Goal: Task Accomplishment & Management: Use online tool/utility

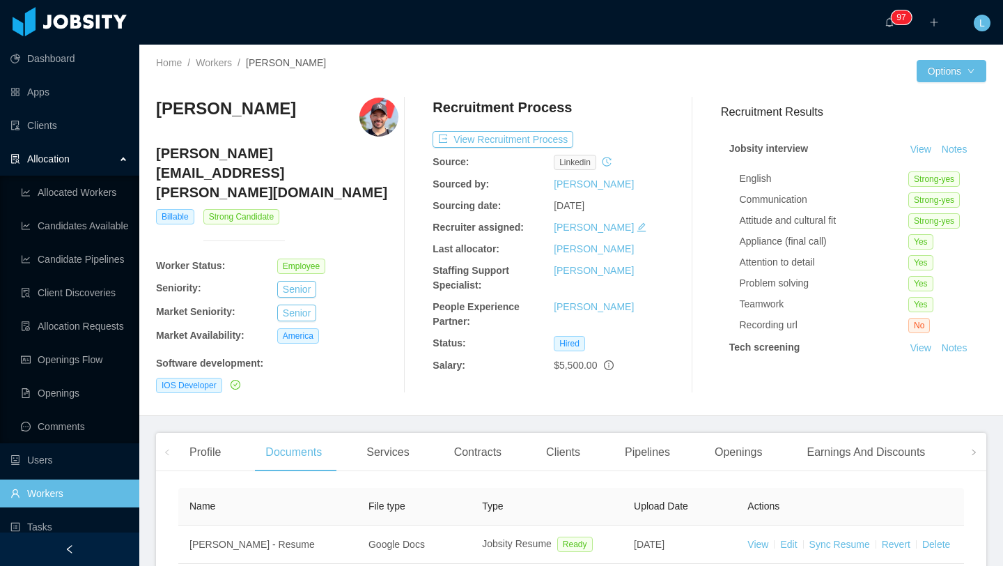
scroll to position [11, 0]
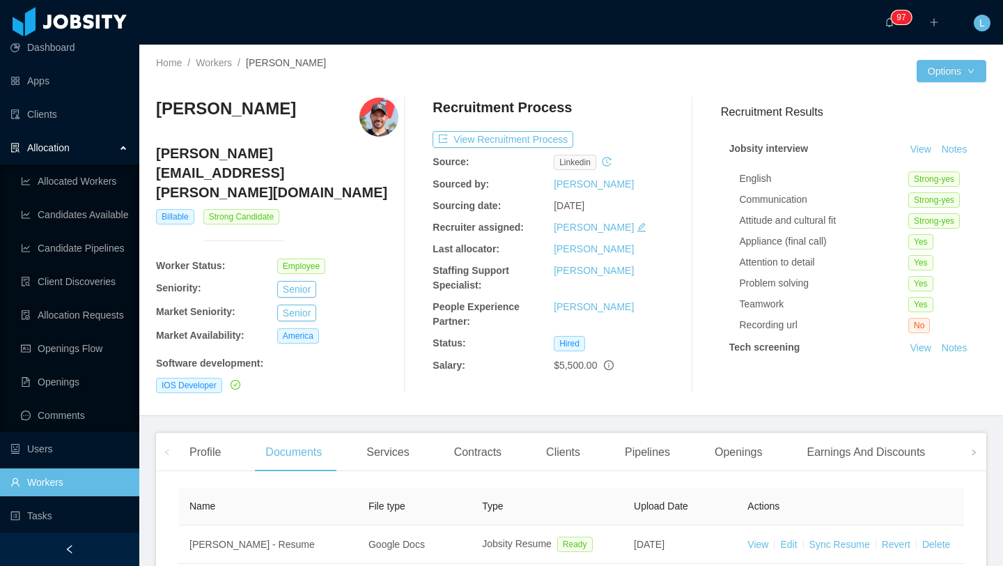
click at [116, 155] on div "Allocation" at bounding box center [69, 148] width 139 height 28
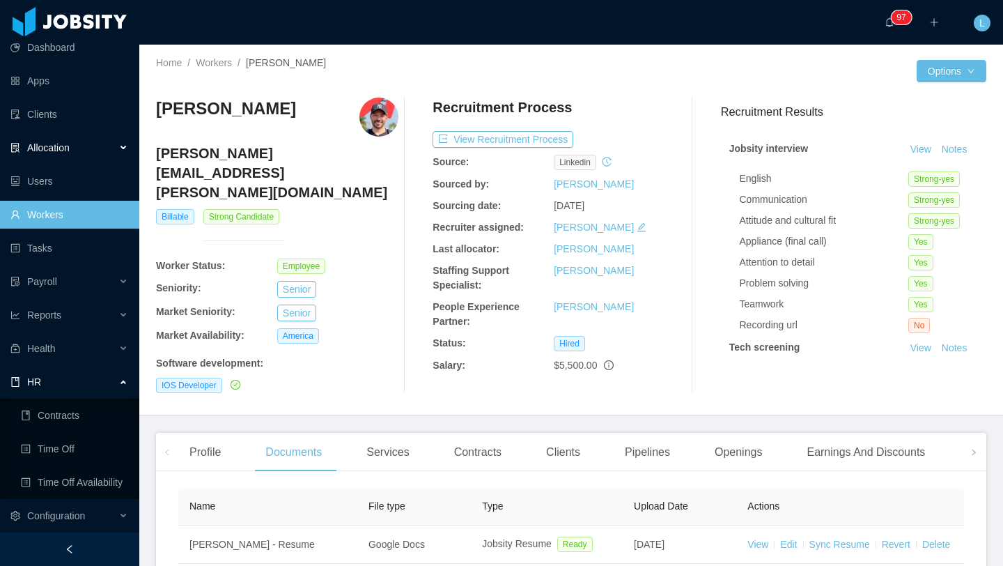
click at [116, 155] on div "Allocation" at bounding box center [69, 148] width 139 height 28
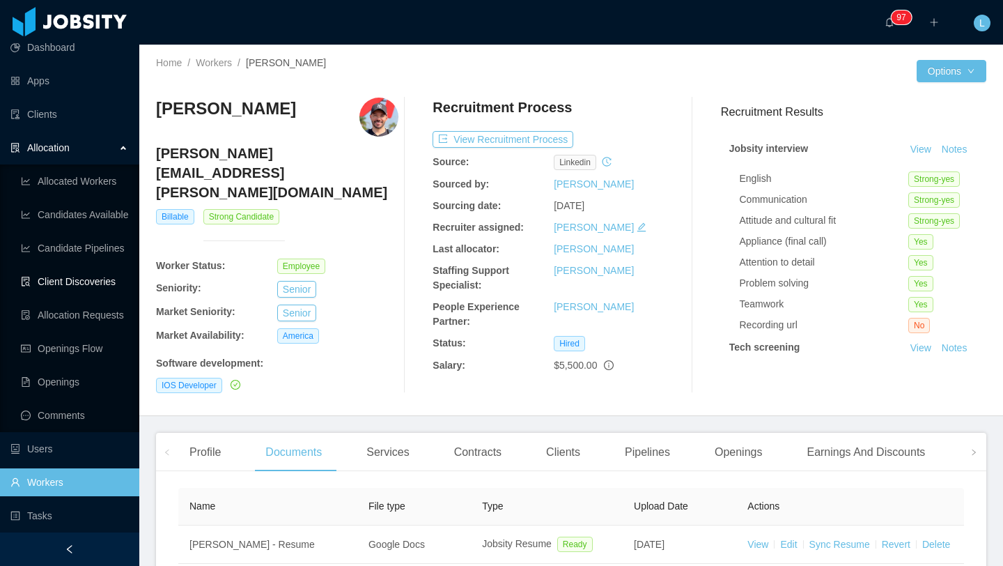
click at [95, 288] on link "Client Discoveries" at bounding box center [74, 282] width 107 height 28
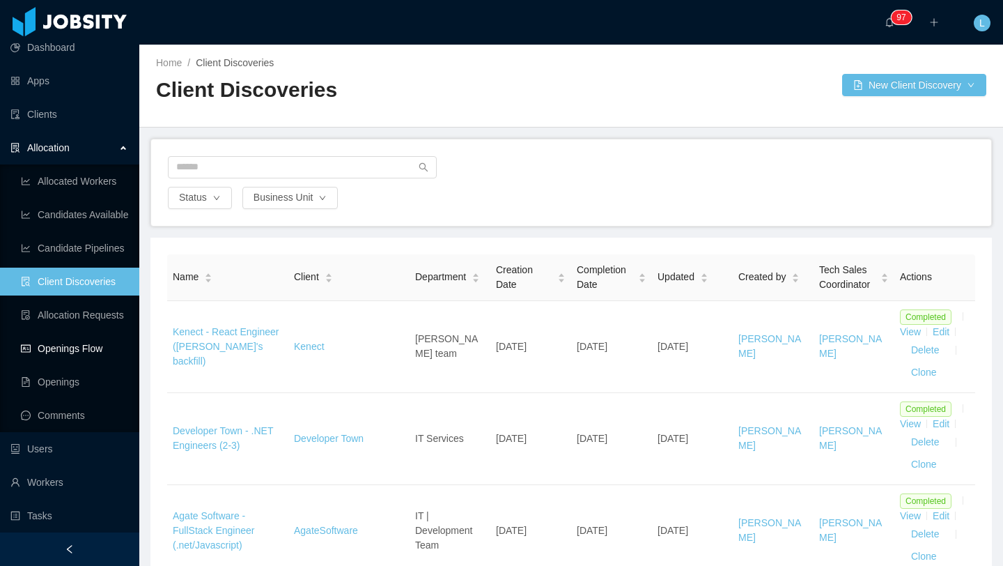
click at [92, 359] on link "Openings Flow" at bounding box center [74, 348] width 107 height 28
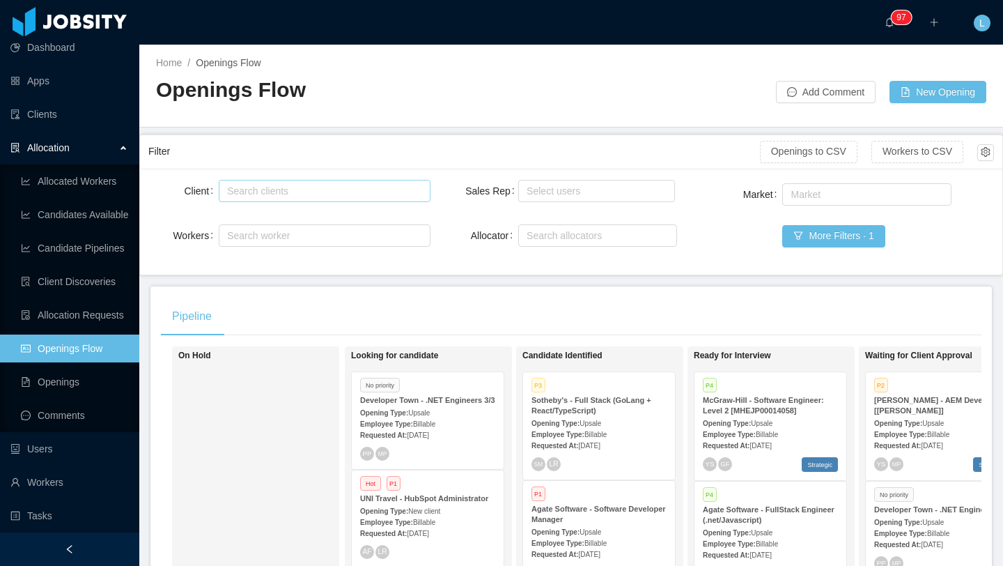
click at [345, 186] on div "Search clients" at bounding box center [321, 191] width 188 height 14
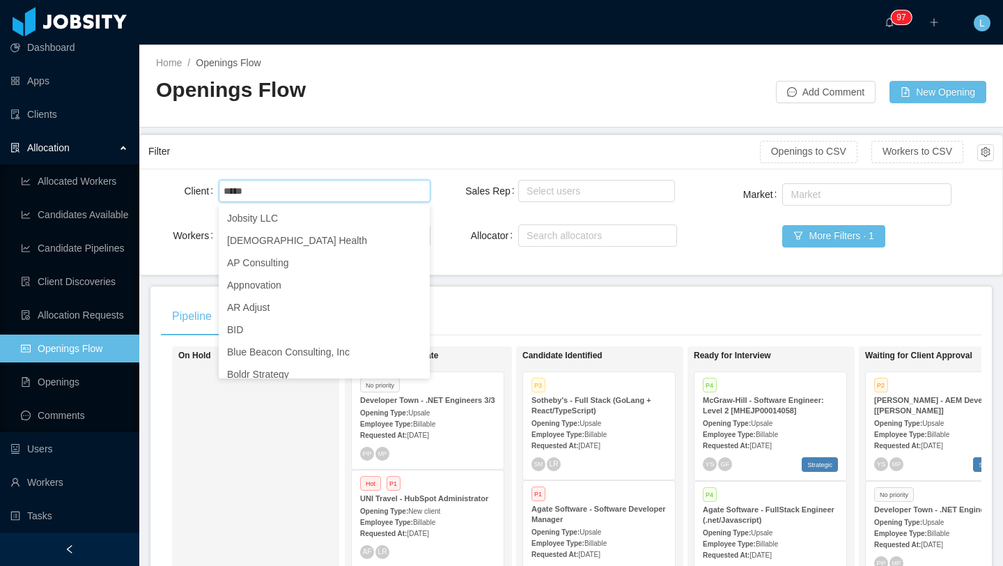
type input "****"
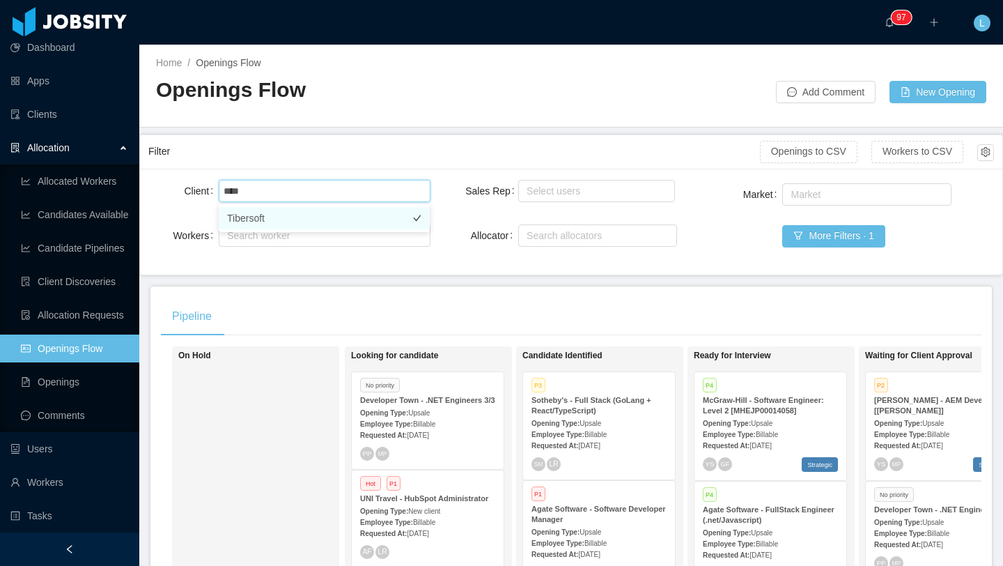
click at [332, 216] on li "Tibersoft" at bounding box center [324, 218] width 211 height 22
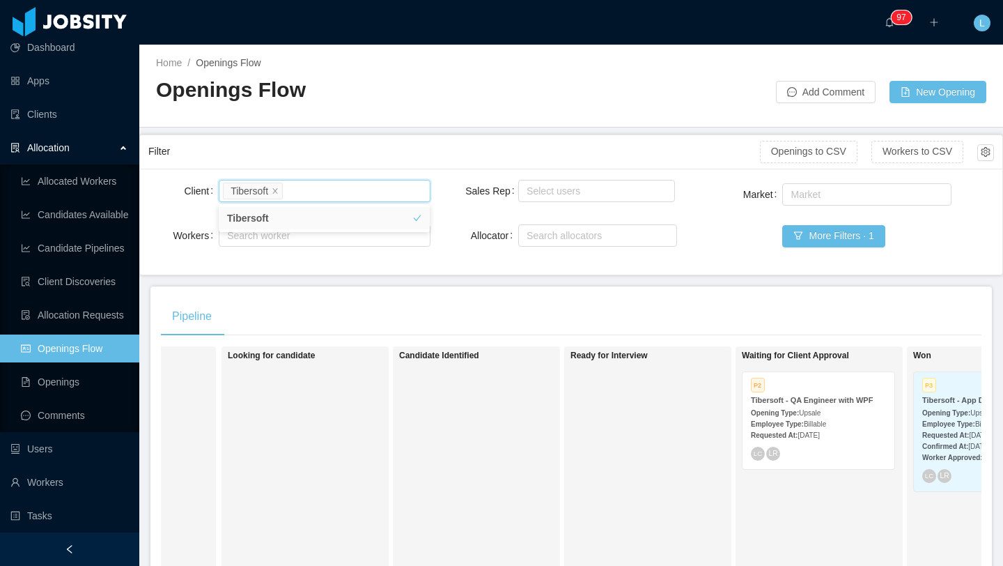
scroll to position [0, 150]
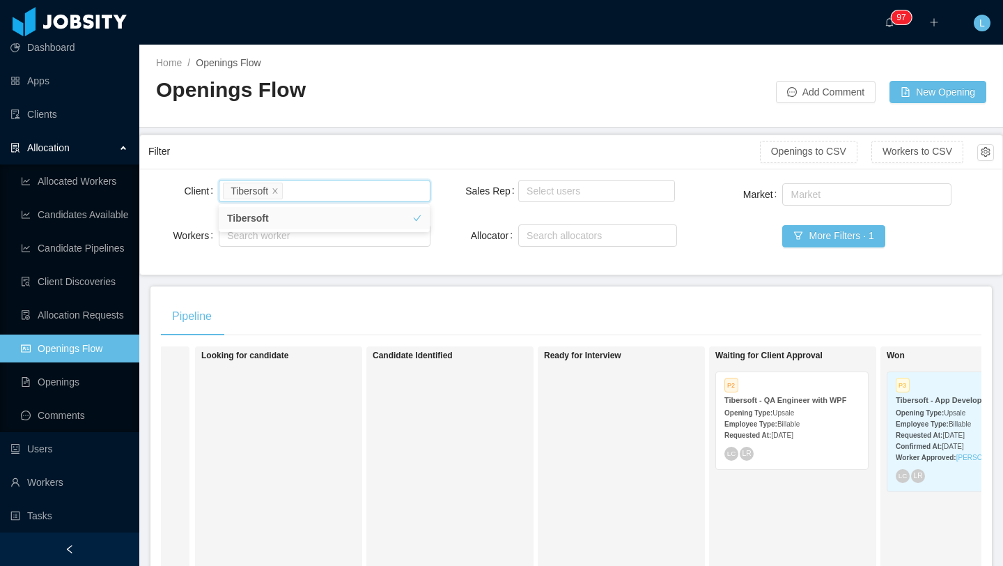
click at [825, 406] on div "Opening Type: Upsale" at bounding box center [792, 412] width 135 height 15
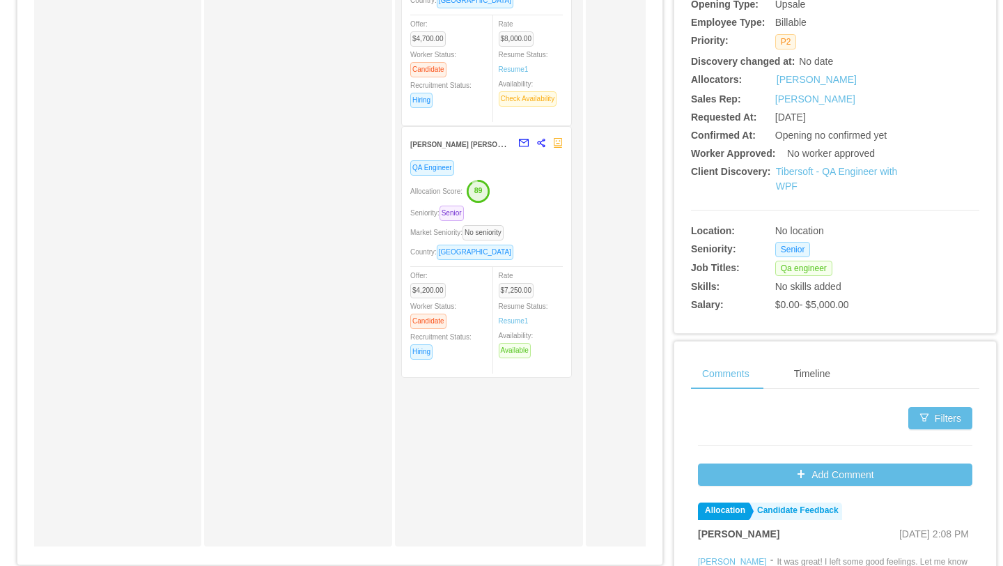
scroll to position [281, 0]
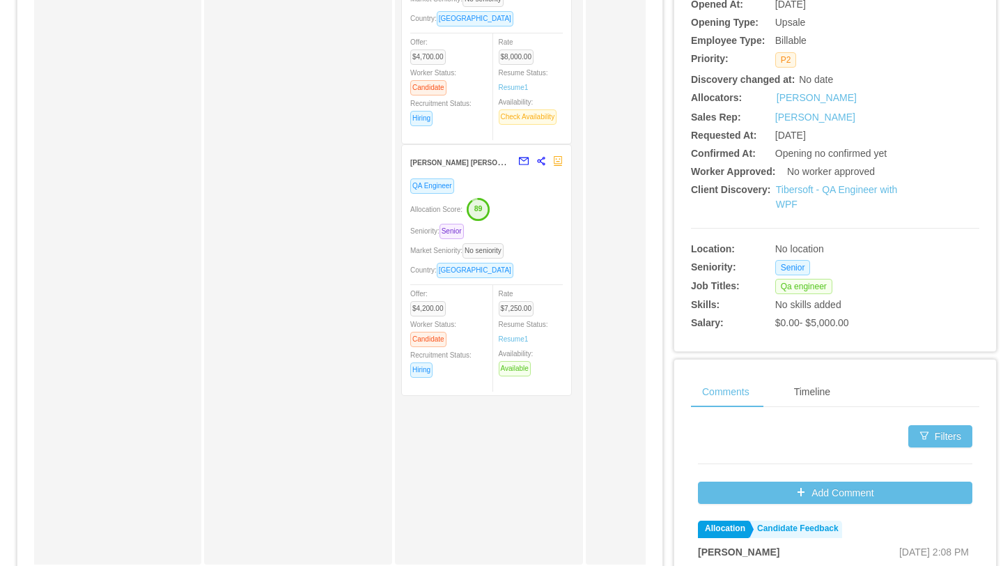
click at [540, 219] on div "Allocation Score: 89" at bounding box center [486, 208] width 153 height 22
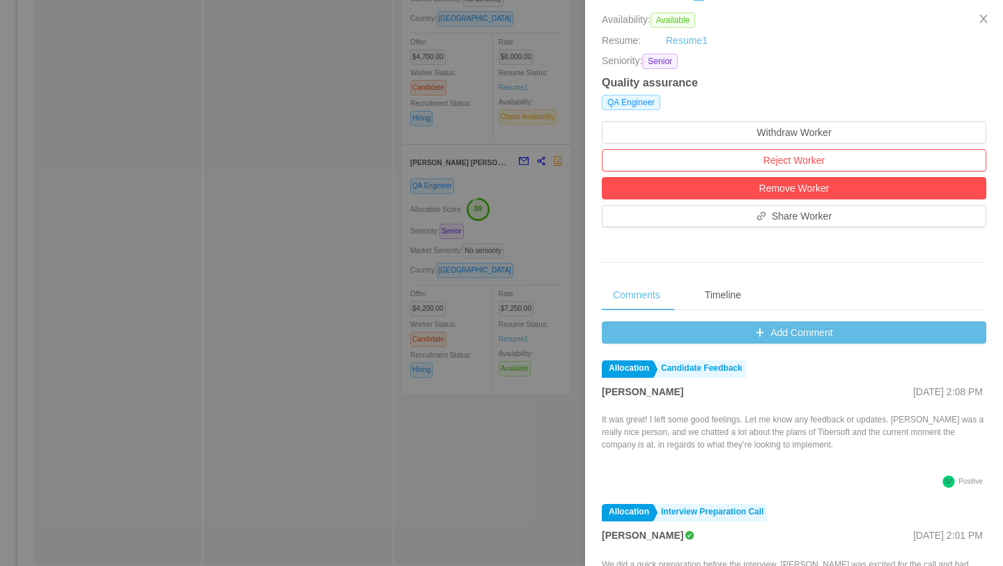
scroll to position [301, 0]
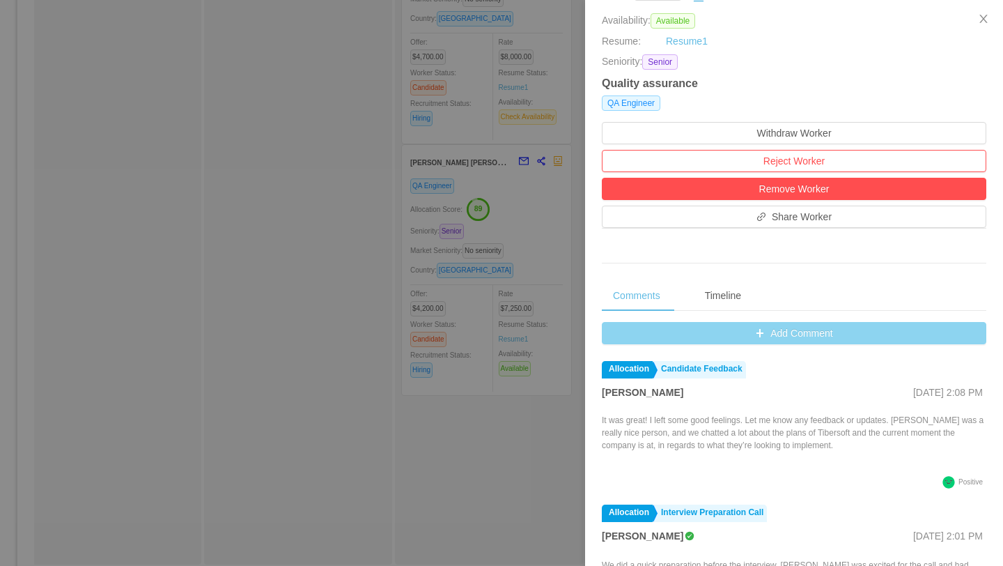
click at [838, 335] on button "Add Comment" at bounding box center [794, 333] width 385 height 22
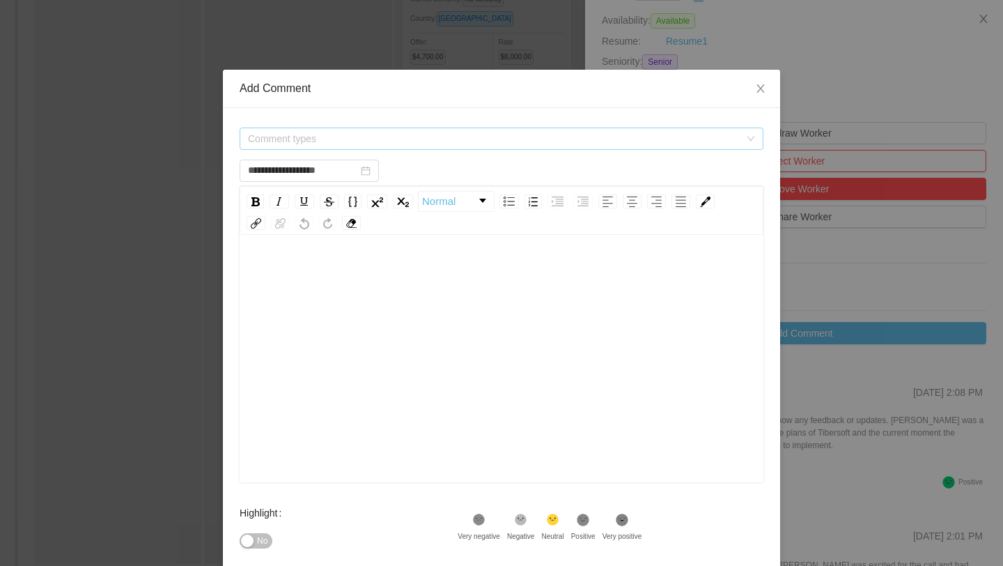
click at [525, 135] on span "Comment types" at bounding box center [494, 139] width 492 height 14
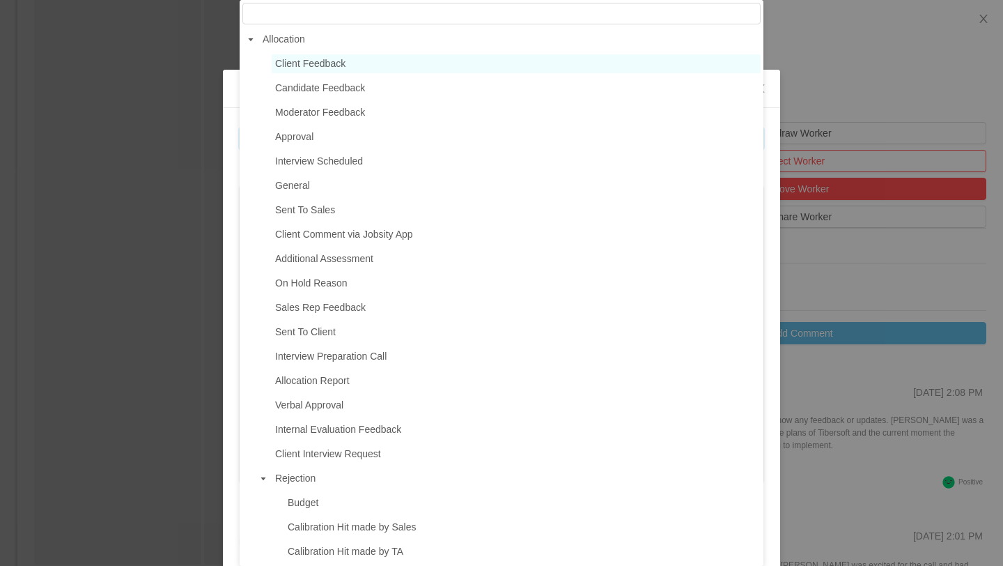
click at [337, 66] on span "Client Feedback" at bounding box center [310, 63] width 70 height 11
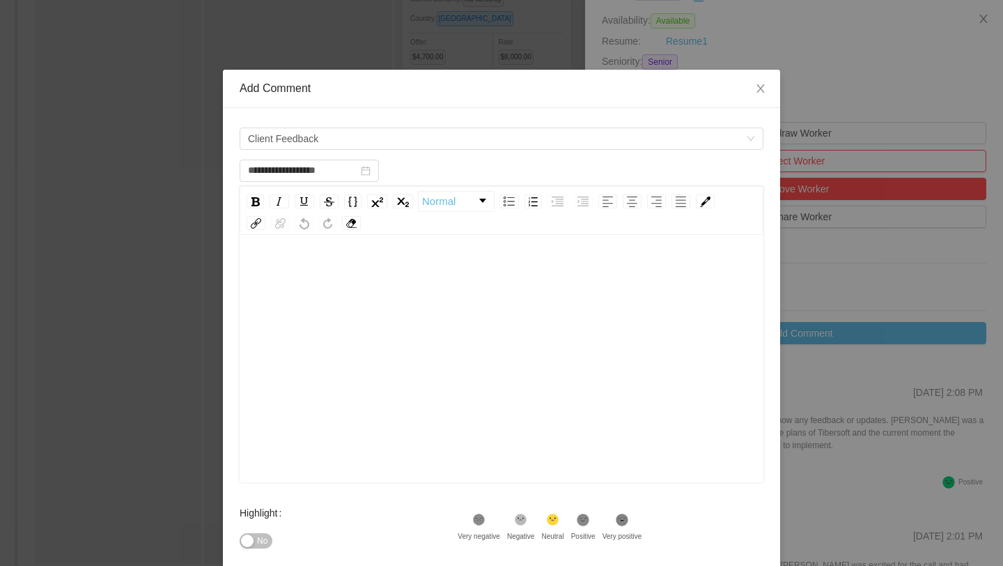
click at [455, 260] on div "rdw-editor" at bounding box center [502, 273] width 502 height 28
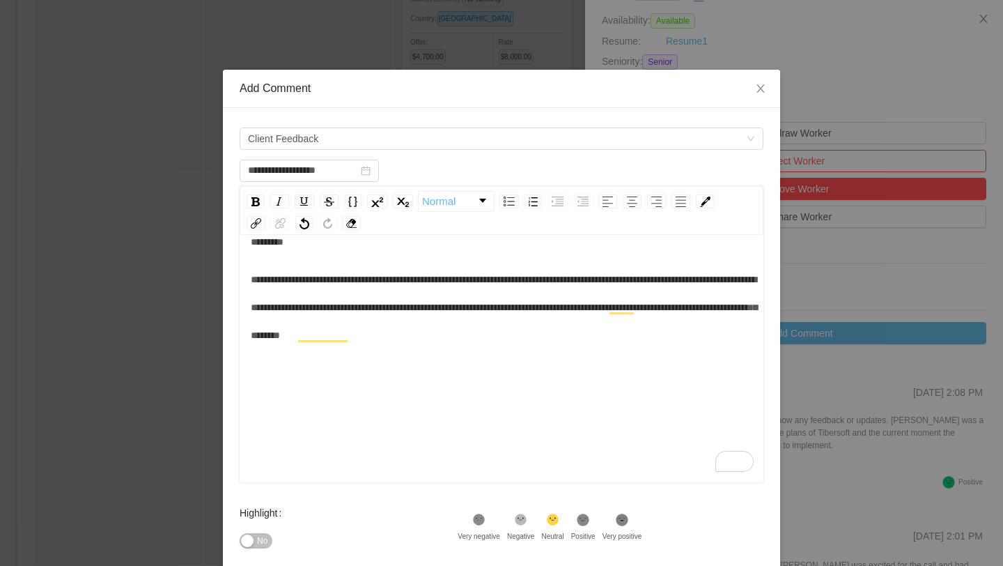
scroll to position [148, 0]
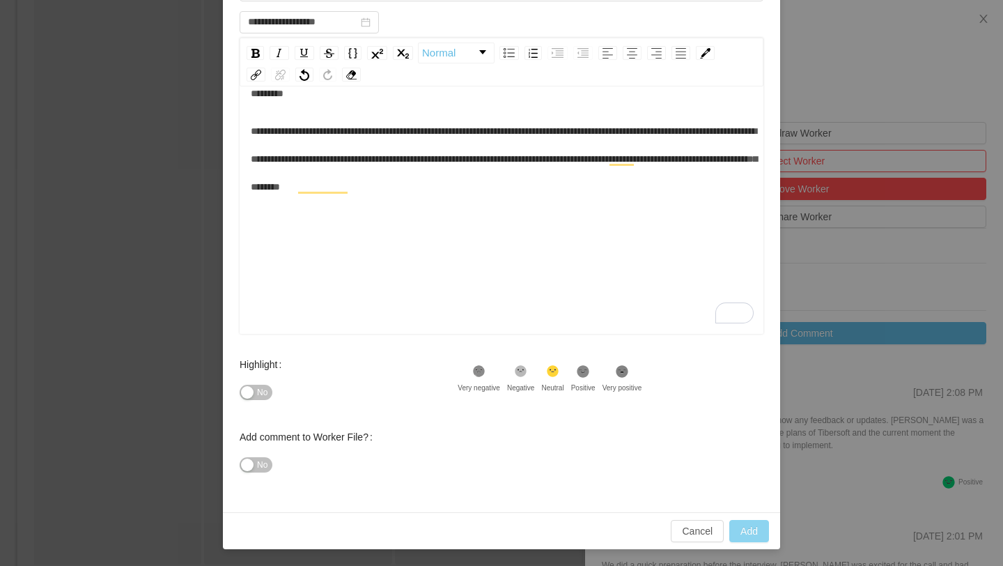
type input "**********"
click at [756, 532] on button "Add" at bounding box center [750, 531] width 40 height 22
